Goal: Book appointment/travel/reservation

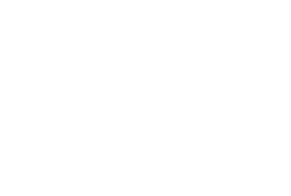
scroll to position [144, 0]
click at [29, 68] on span "Arrivo" at bounding box center [29, 70] width 28 height 4
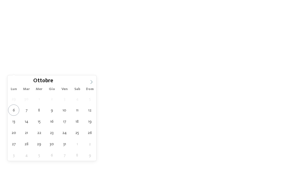
click at [91, 83] on icon at bounding box center [92, 82] width 2 height 4
click at [91, 82] on icon at bounding box center [91, 82] width 4 height 4
type div "[DATE]"
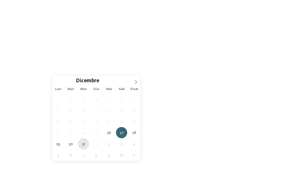
type div "[DATE]"
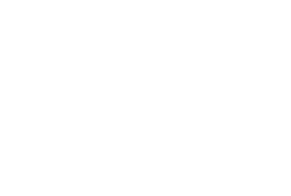
click at [127, 66] on div "Regione" at bounding box center [117, 70] width 43 height 10
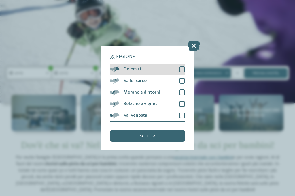
drag, startPoint x: 182, startPoint y: 70, endPoint x: 181, endPoint y: 67, distance: 3.6
click at [182, 69] on div at bounding box center [182, 69] width 6 height 6
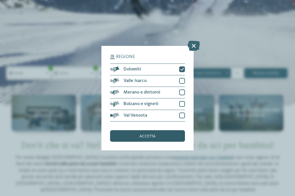
click at [165, 138] on div "accetta" at bounding box center [147, 136] width 75 height 12
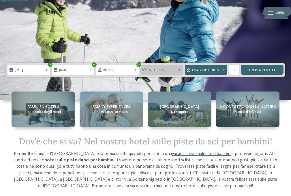
click at [161, 71] on span "I miei desideri" at bounding box center [162, 70] width 28 height 4
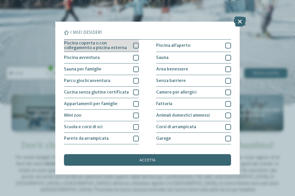
click at [133, 49] on div "Piscina coperta o con collegamento a piscina esterna" at bounding box center [101, 45] width 75 height 12
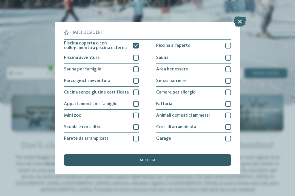
click at [163, 161] on div "accetta" at bounding box center [147, 160] width 167 height 12
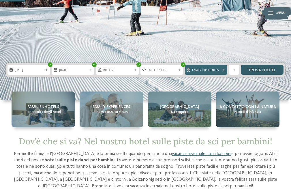
click at [262, 71] on link "trova l’hotel" at bounding box center [262, 70] width 43 height 10
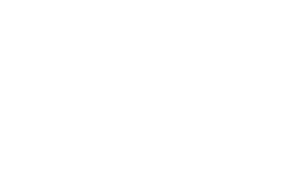
scroll to position [494, 0]
